Goal: Task Accomplishment & Management: Complete application form

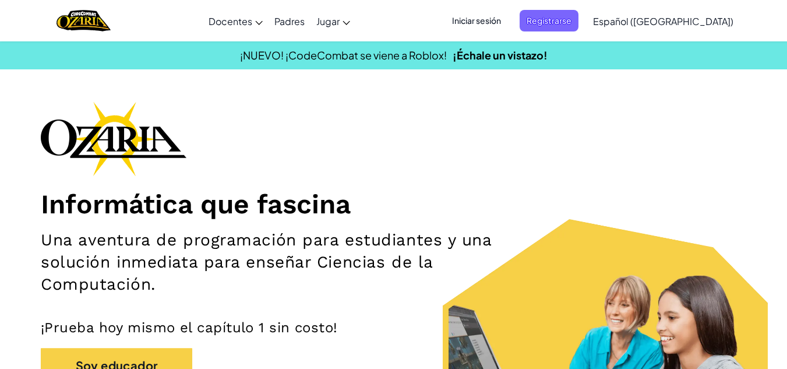
click at [506, 139] on div "Informática que fascina Una aventura de programación para estudiantes y una sol…" at bounding box center [393, 271] width 705 height 340
click at [508, 22] on span "Iniciar sesión" at bounding box center [476, 21] width 63 height 22
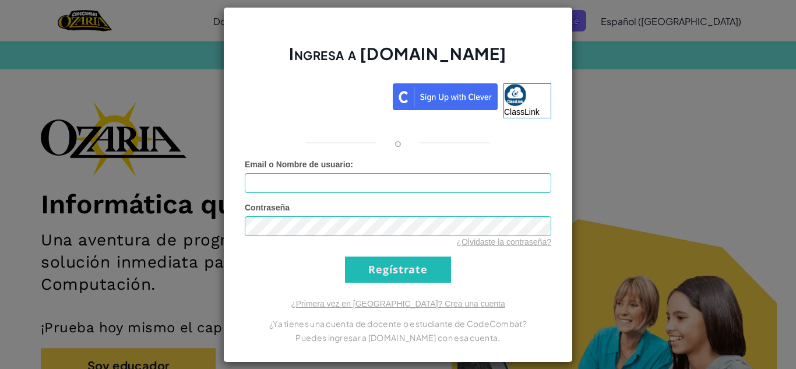
click at [480, 194] on form "Email o Nombre de usuario : Contraseña ¿Olvidaste la contraseña? Regístrate" at bounding box center [398, 220] width 306 height 124
click at [479, 186] on input "Email o Nombre de usuario :" at bounding box center [398, 183] width 306 height 20
type input "[EMAIL_ADDRESS][DOMAIN_NAME]"
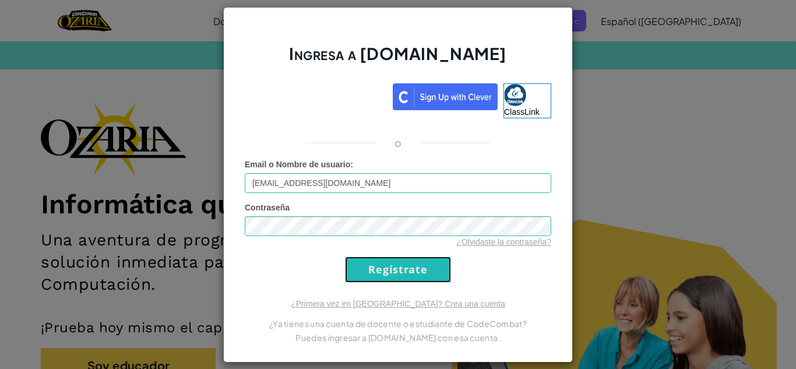
click at [396, 269] on input "Regístrate" at bounding box center [398, 269] width 106 height 26
